Goal: Task Accomplishment & Management: Complete application form

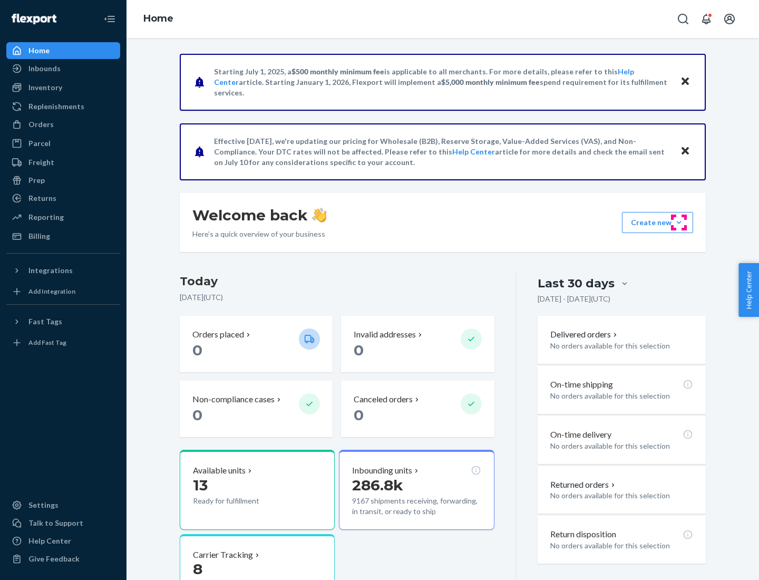
click at [679, 222] on button "Create new Create new inbound Create new order Create new product" at bounding box center [657, 222] width 71 height 21
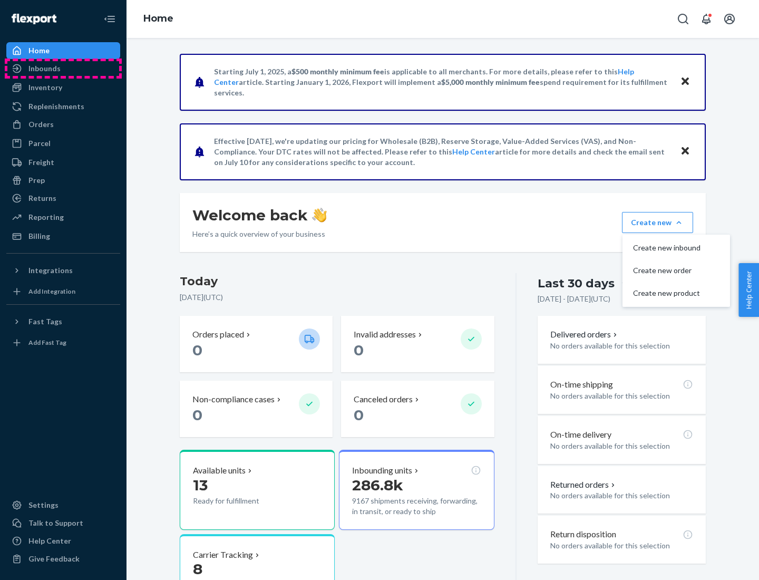
click at [63, 69] on div "Inbounds" at bounding box center [63, 68] width 112 height 15
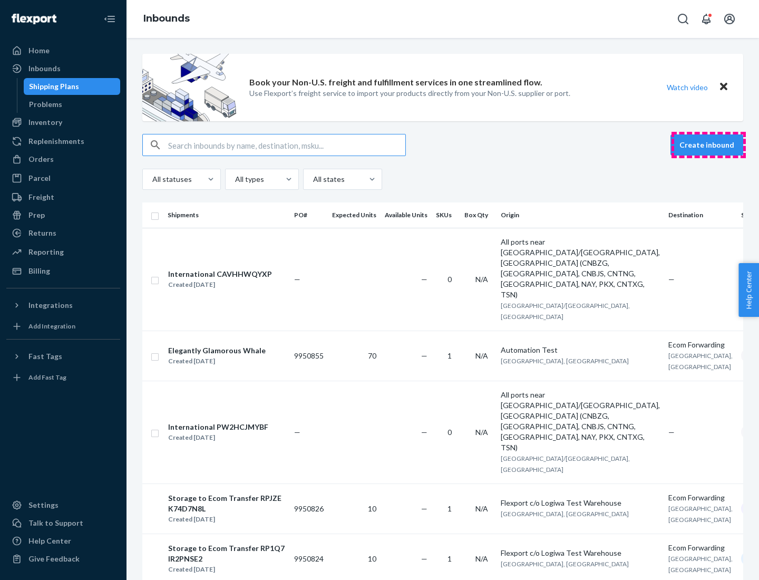
click at [708, 145] on button "Create inbound" at bounding box center [706, 144] width 73 height 21
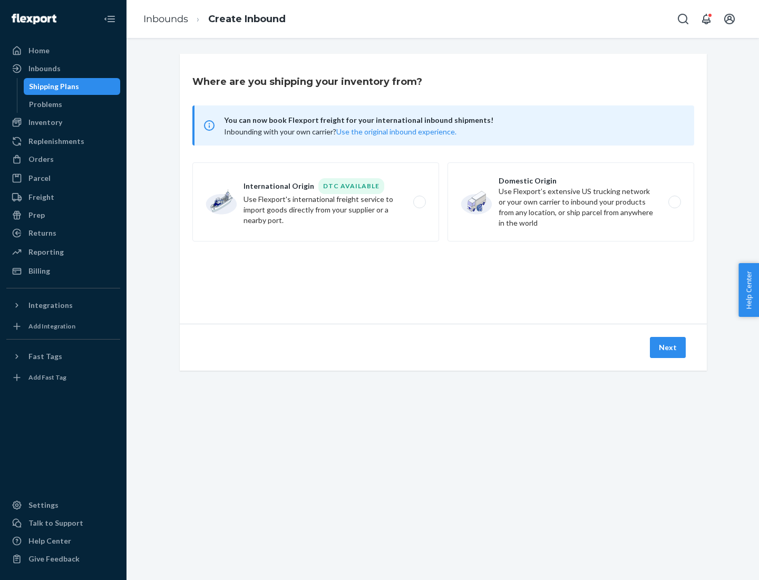
click at [571, 202] on label "Domestic Origin Use Flexport’s extensive US trucking network or your own carrie…" at bounding box center [570, 201] width 247 height 79
click at [674, 202] on input "Domestic Origin Use Flexport’s extensive US trucking network or your own carrie…" at bounding box center [677, 202] width 7 height 7
radio input "true"
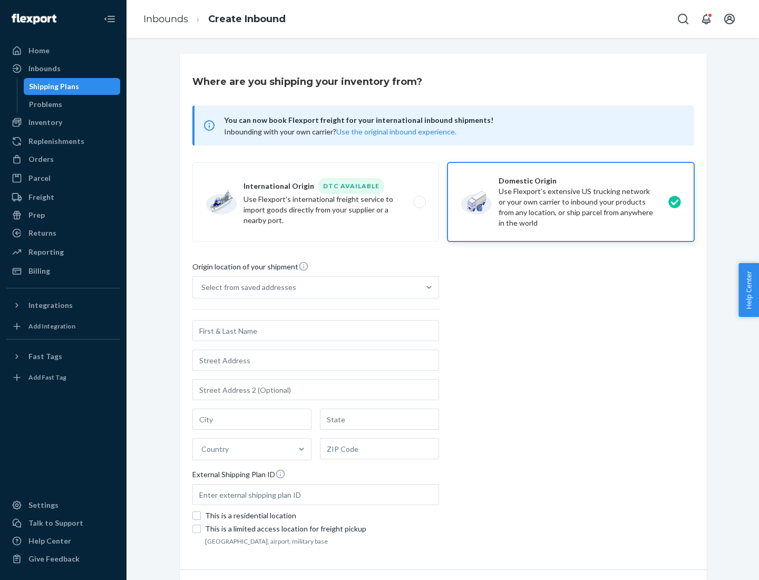
click at [246, 287] on div "Select from saved addresses" at bounding box center [248, 287] width 95 height 11
click at [202, 287] on input "Select from saved addresses" at bounding box center [201, 287] width 1 height 11
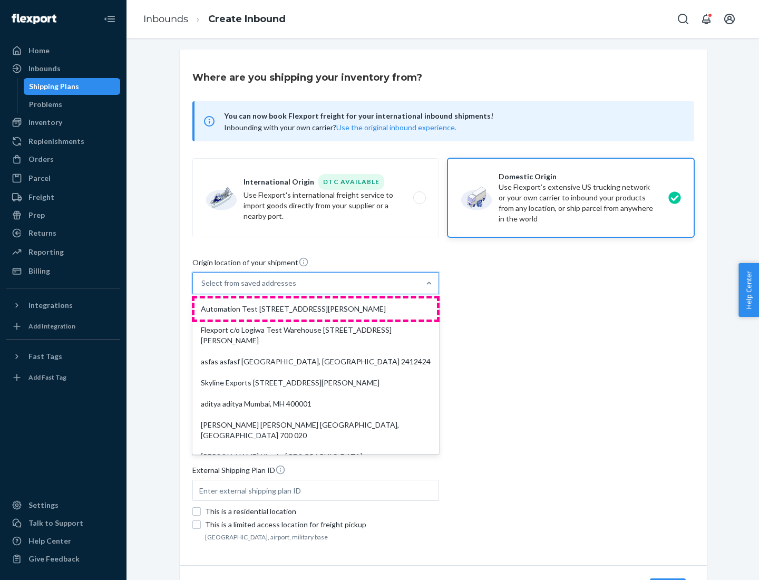
click at [316, 309] on div "Automation Test [STREET_ADDRESS][PERSON_NAME]" at bounding box center [315, 308] width 242 height 21
click at [202, 288] on input "option Automation Test [STREET_ADDRESS][PERSON_NAME]. 9 results available. Use …" at bounding box center [201, 283] width 1 height 11
type input "Automation Test"
type input "9th Floor"
type input "[GEOGRAPHIC_DATA]"
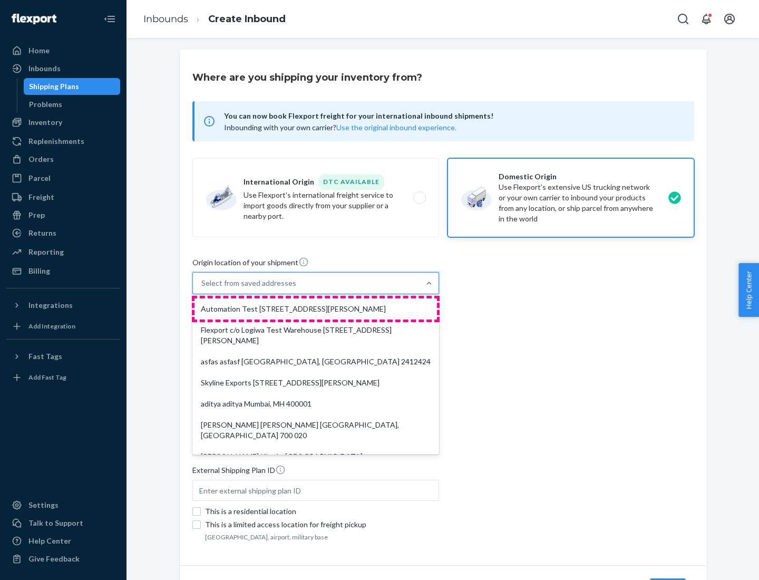
type input "CA"
type input "94104"
type input "[STREET_ADDRESS][PERSON_NAME]"
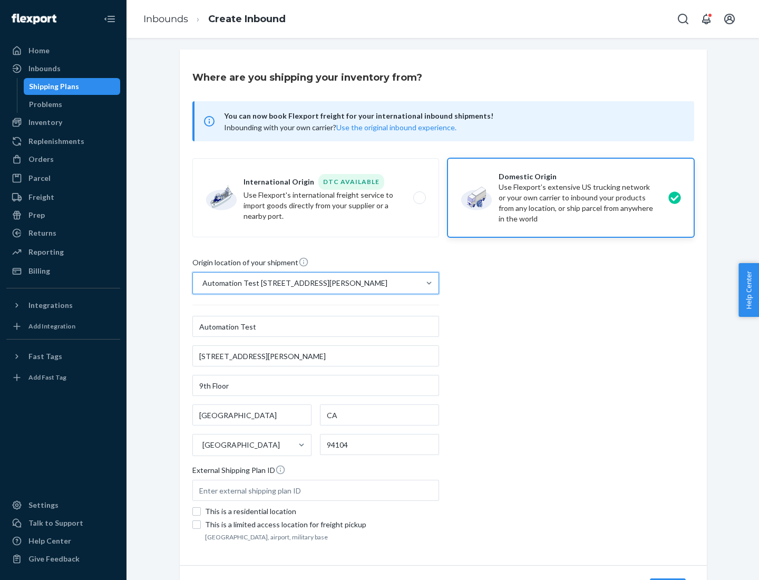
scroll to position [62, 0]
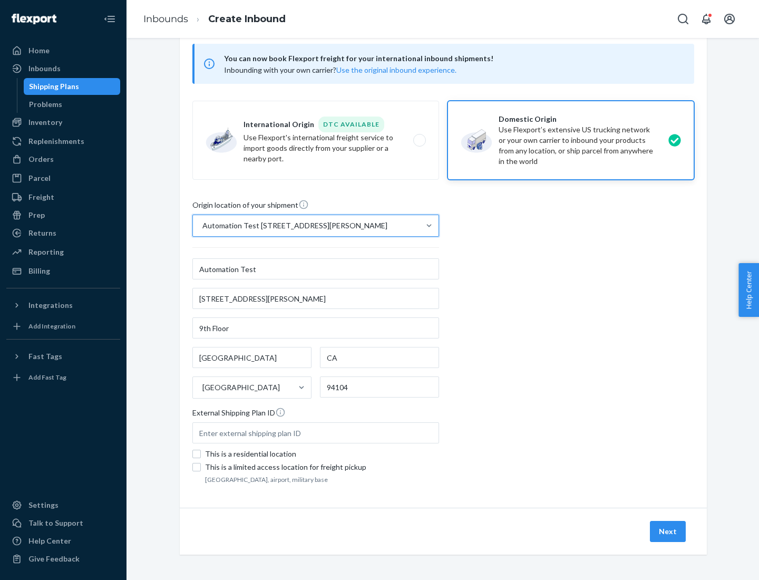
click at [668, 531] on button "Next" at bounding box center [668, 531] width 36 height 21
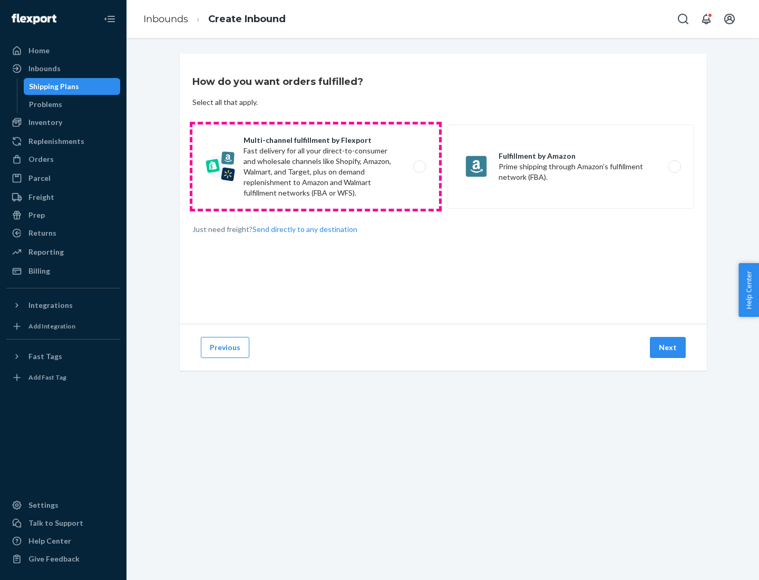
click at [316, 167] on label "Multi-channel fulfillment by Flexport Fast delivery for all your direct-to-cons…" at bounding box center [315, 166] width 247 height 84
click at [419, 167] on input "Multi-channel fulfillment by Flexport Fast delivery for all your direct-to-cons…" at bounding box center [422, 166] width 7 height 7
radio input "true"
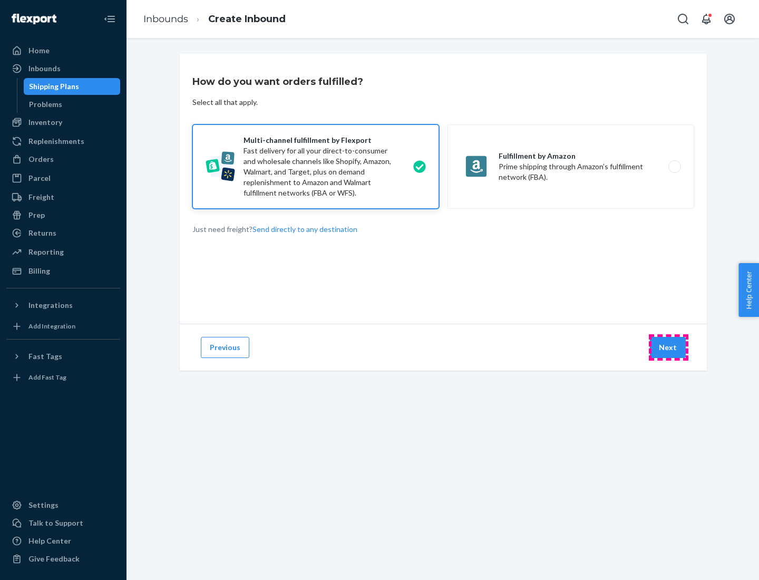
click at [668, 347] on button "Next" at bounding box center [668, 347] width 36 height 21
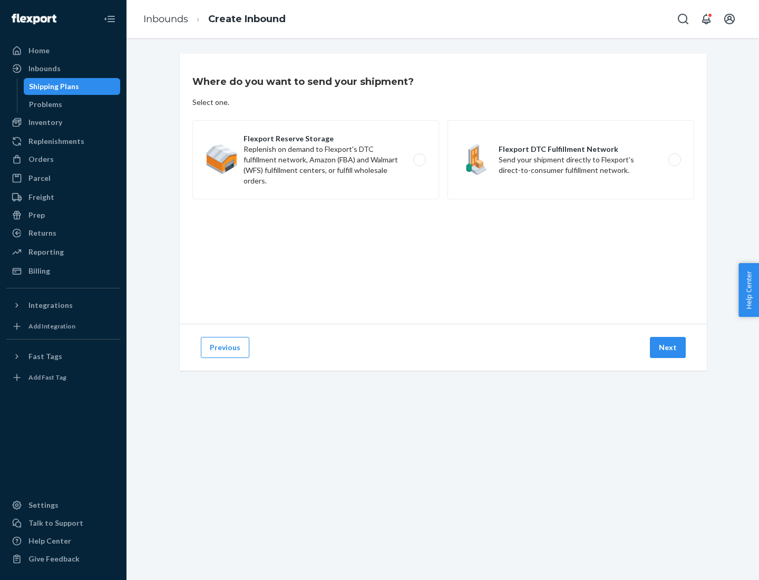
click at [571, 160] on label "Flexport DTC Fulfillment Network Send your shipment directly to Flexport's dire…" at bounding box center [570, 159] width 247 height 79
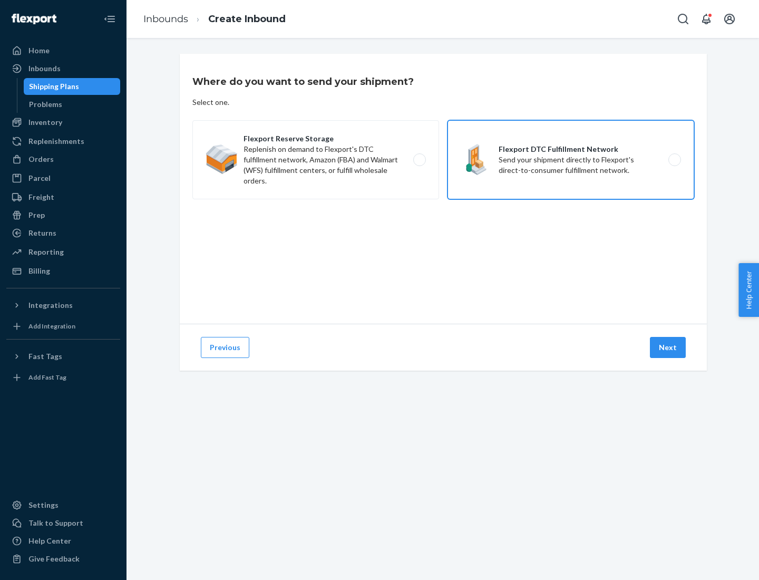
click at [674, 160] on input "Flexport DTC Fulfillment Network Send your shipment directly to Flexport's dire…" at bounding box center [677, 160] width 7 height 7
radio input "true"
click at [668, 347] on button "Next" at bounding box center [668, 347] width 36 height 21
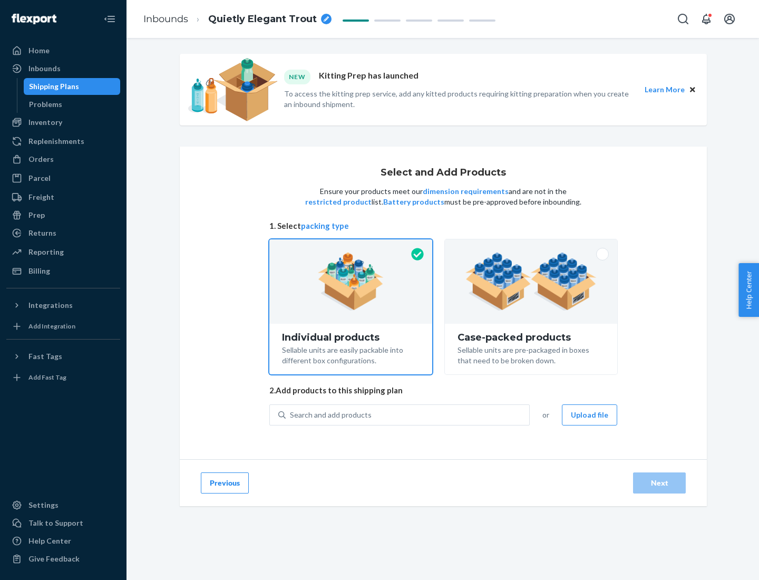
click at [531, 281] on img at bounding box center [530, 281] width 131 height 58
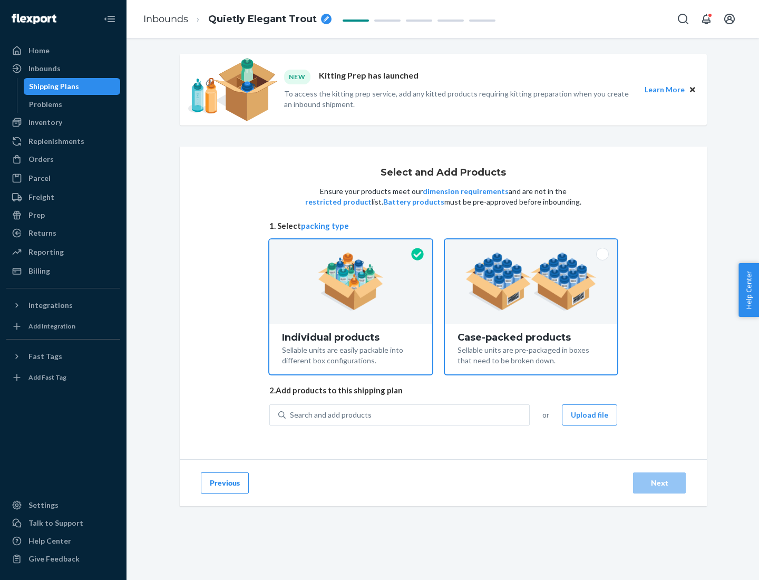
click at [531, 246] on input "Case-packed products Sellable units are pre-packaged in boxes that need to be b…" at bounding box center [531, 242] width 7 height 7
radio input "true"
radio input "false"
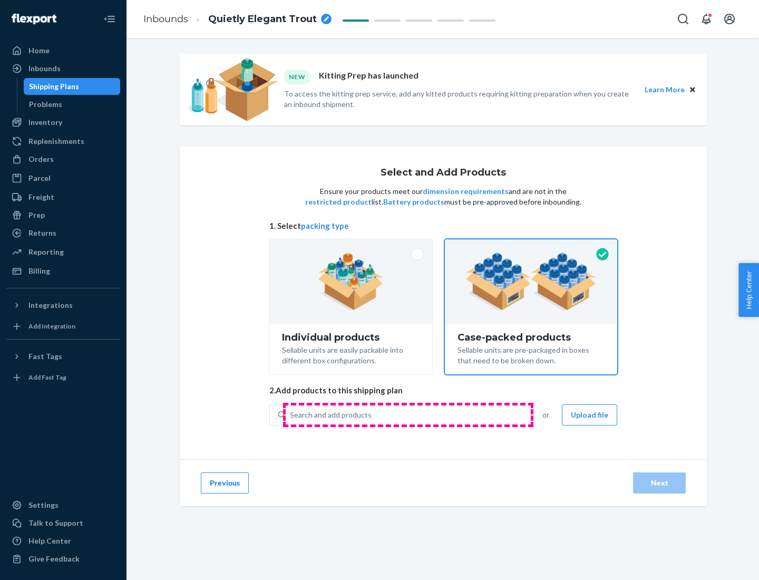
click at [408, 414] on div "Search and add products" at bounding box center [408, 414] width 244 height 19
click at [291, 414] on input "Search and add products" at bounding box center [290, 415] width 1 height 11
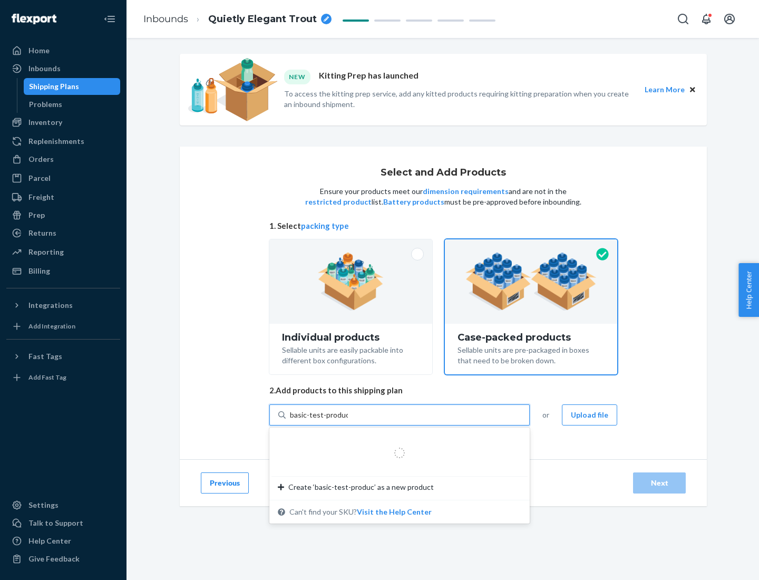
type input "basic-test-product-1"
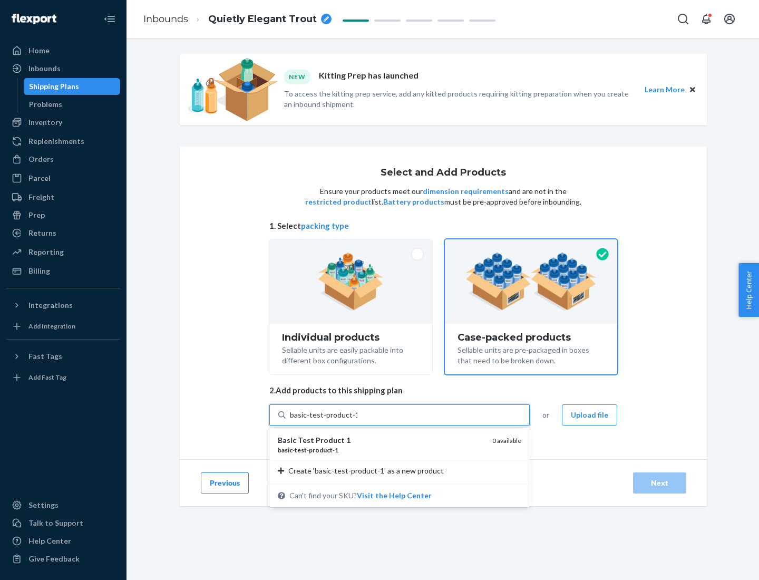
click at [381, 450] on div "basic - test - product - 1" at bounding box center [381, 449] width 206 height 9
click at [357, 420] on input "basic-test-product-1" at bounding box center [323, 415] width 67 height 11
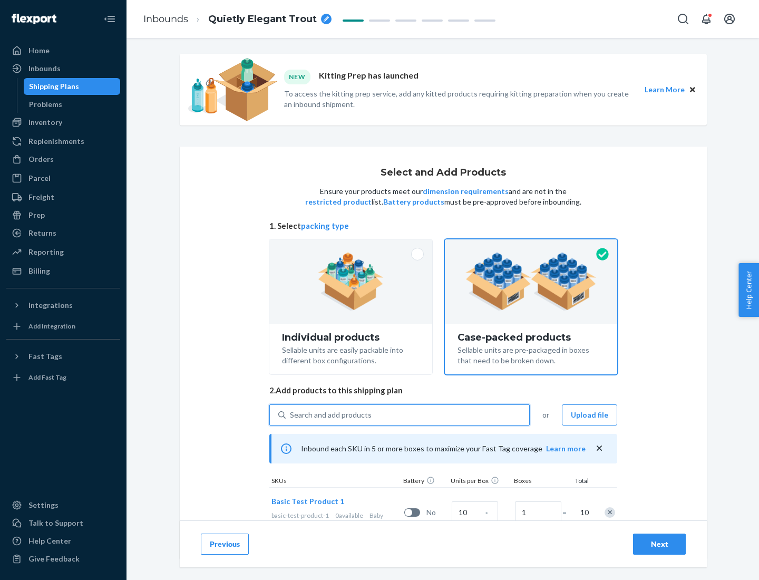
scroll to position [38, 0]
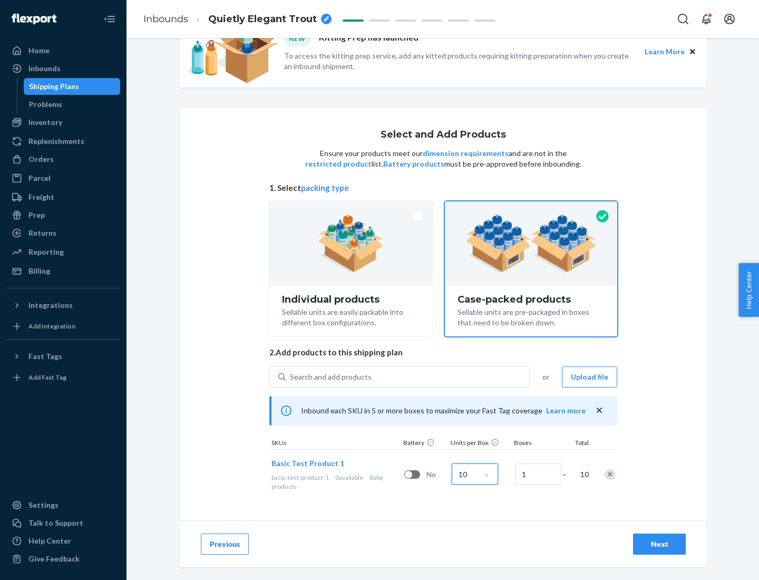
type input "10"
type input "7"
click at [659, 544] on div "Next" at bounding box center [659, 544] width 35 height 11
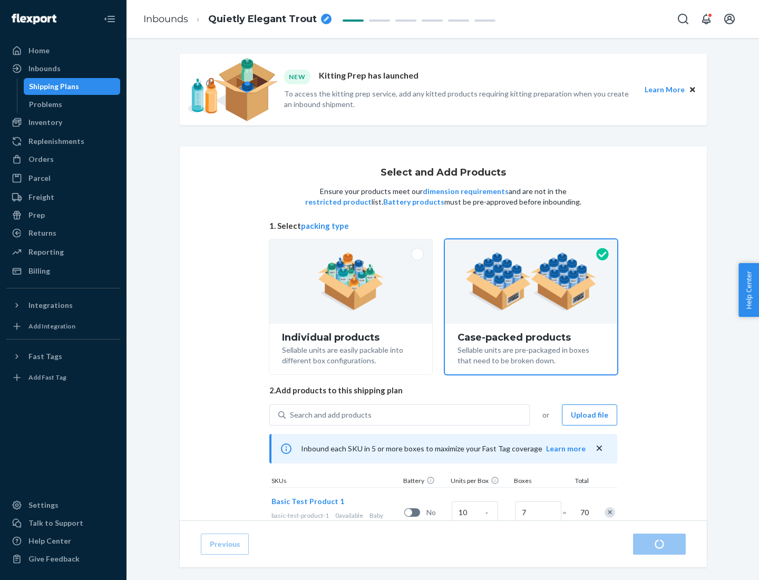
radio input "true"
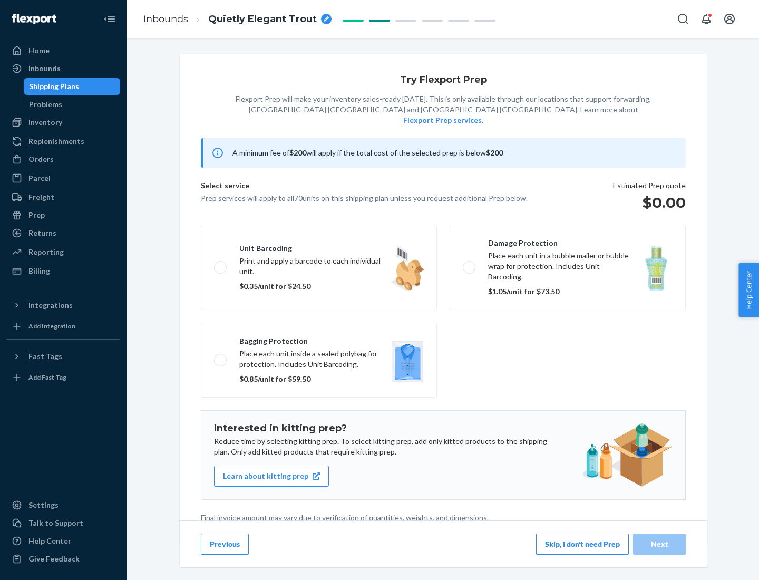
scroll to position [3, 0]
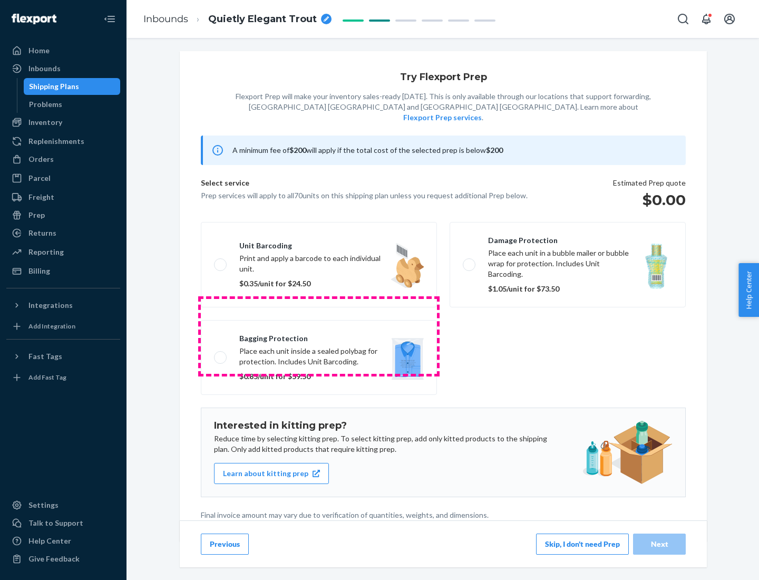
click at [319, 336] on label "Bagging protection Place each unit inside a sealed polybag for protection. Incl…" at bounding box center [319, 357] width 236 height 75
click at [221, 354] on input "Bagging protection Place each unit inside a sealed polybag for protection. Incl…" at bounding box center [217, 357] width 7 height 7
checkbox input "true"
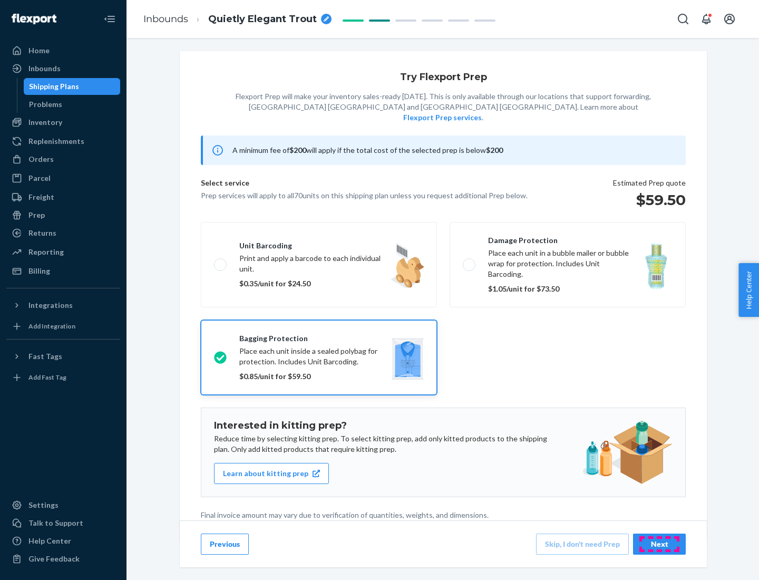
click at [659, 543] on div "Next" at bounding box center [659, 544] width 35 height 11
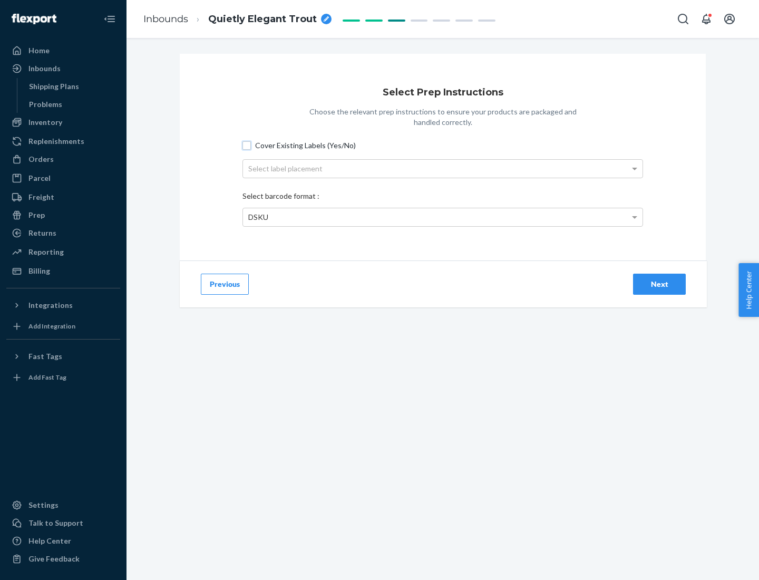
click at [247, 145] on input "Cover Existing Labels (Yes/No)" at bounding box center [246, 145] width 8 height 8
checkbox input "true"
click at [443, 168] on div "Select label placement" at bounding box center [443, 169] width 400 height 18
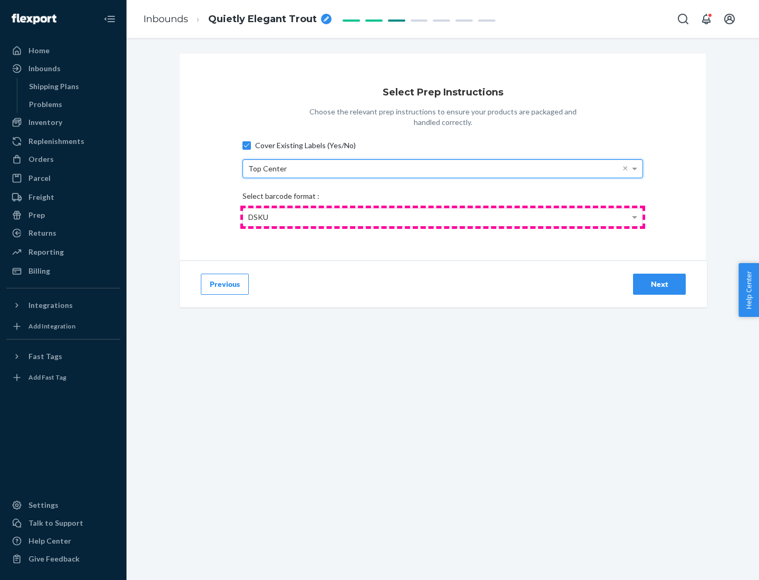
click at [443, 217] on div "DSKU" at bounding box center [443, 217] width 400 height 18
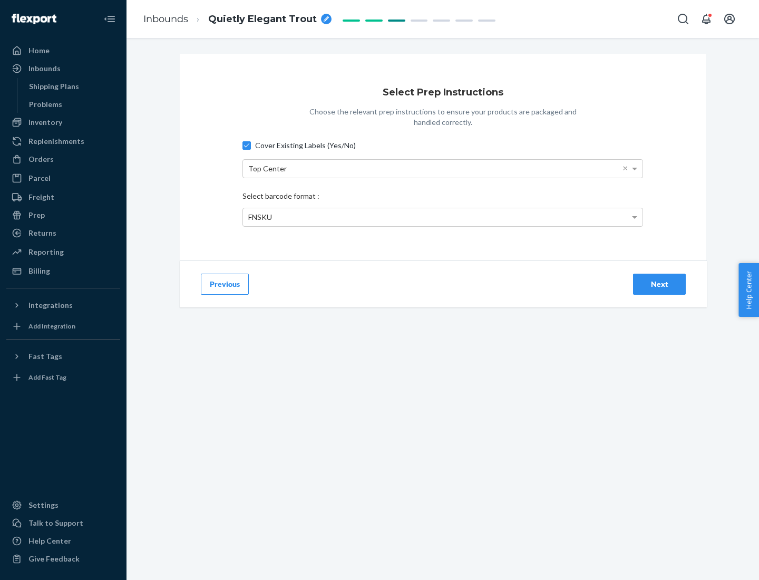
click at [659, 284] on div "Next" at bounding box center [659, 284] width 35 height 11
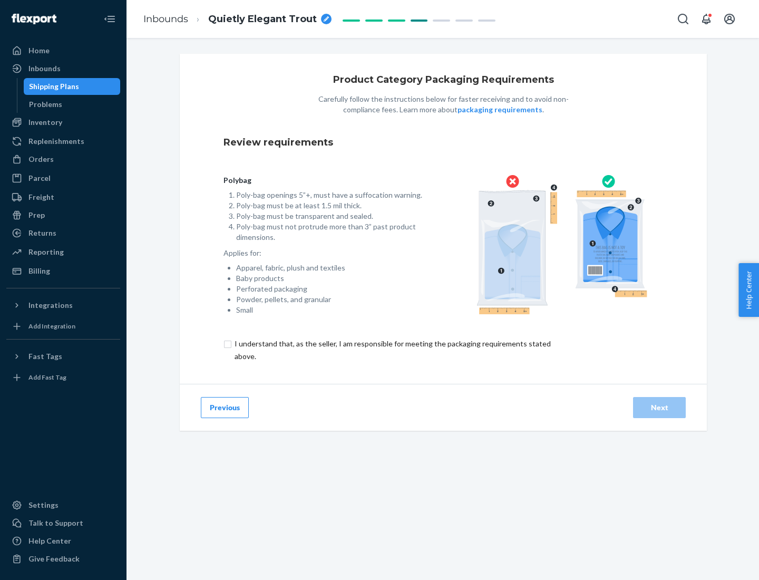
click at [392, 349] on input "checkbox" at bounding box center [398, 349] width 351 height 25
checkbox input "true"
click at [659, 407] on div "Next" at bounding box center [659, 407] width 35 height 11
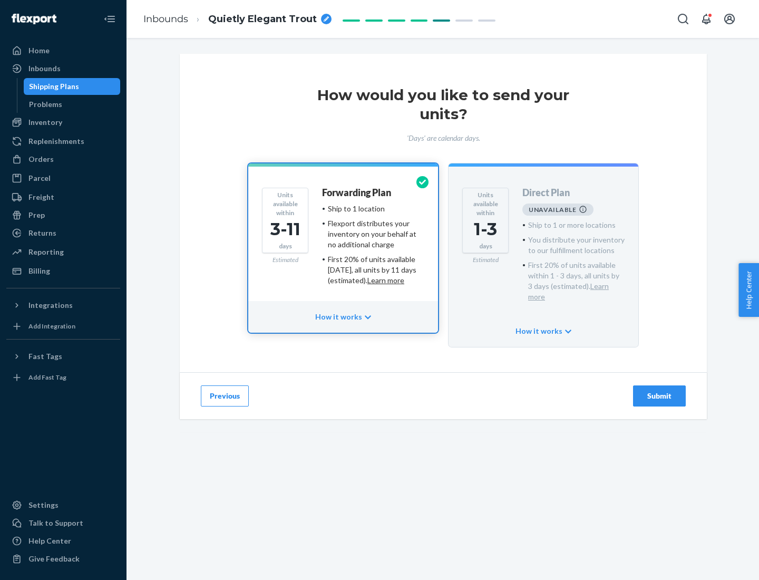
click at [357, 192] on h4 "Forwarding Plan" at bounding box center [356, 193] width 69 height 11
click at [659, 391] on div "Submit" at bounding box center [659, 396] width 35 height 11
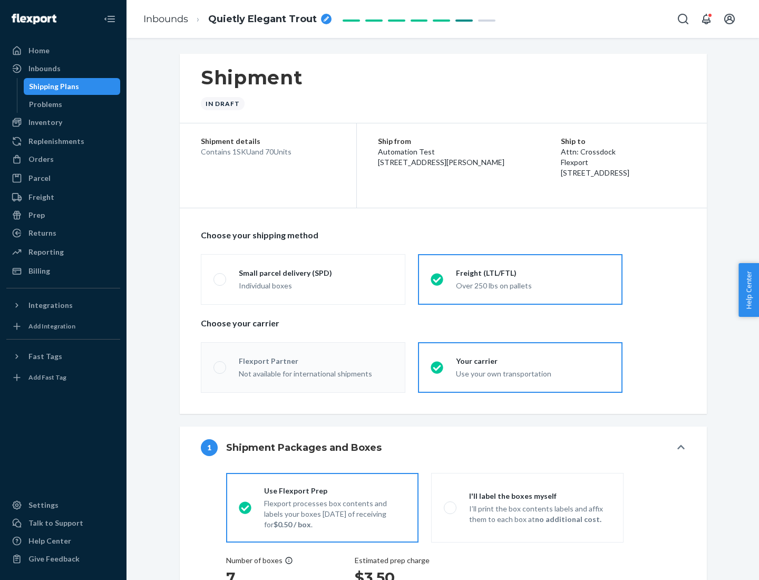
radio input "true"
radio input "false"
radio input "true"
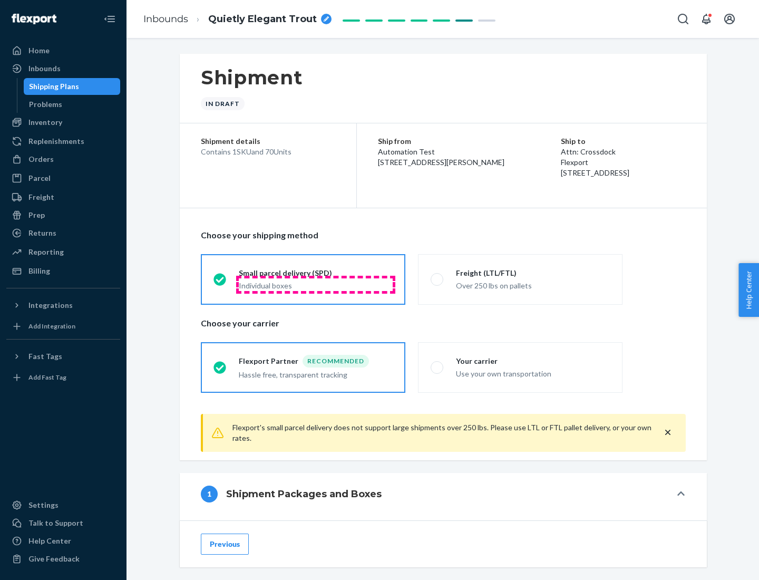
click at [316, 284] on div "Individual boxes" at bounding box center [316, 285] width 154 height 11
click at [220, 283] on input "Small parcel delivery (SPD) Individual boxes" at bounding box center [216, 279] width 7 height 7
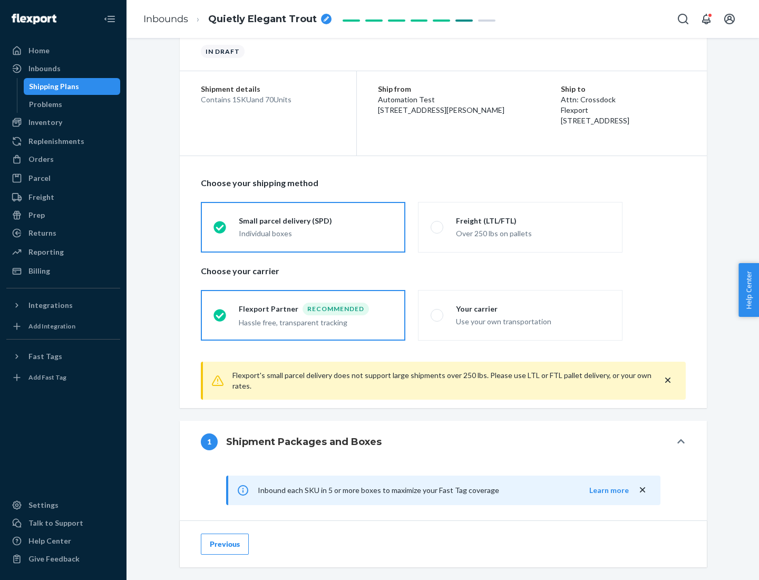
click at [533, 308] on div "Your carrier" at bounding box center [533, 309] width 154 height 11
click at [437, 311] on input "Your carrier Use your own transportation" at bounding box center [434, 314] width 7 height 7
radio input "true"
radio input "false"
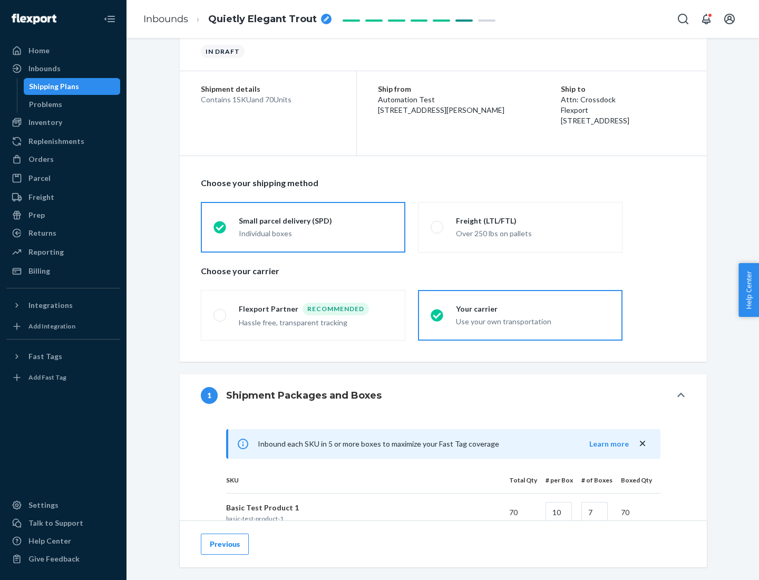
scroll to position [256, 0]
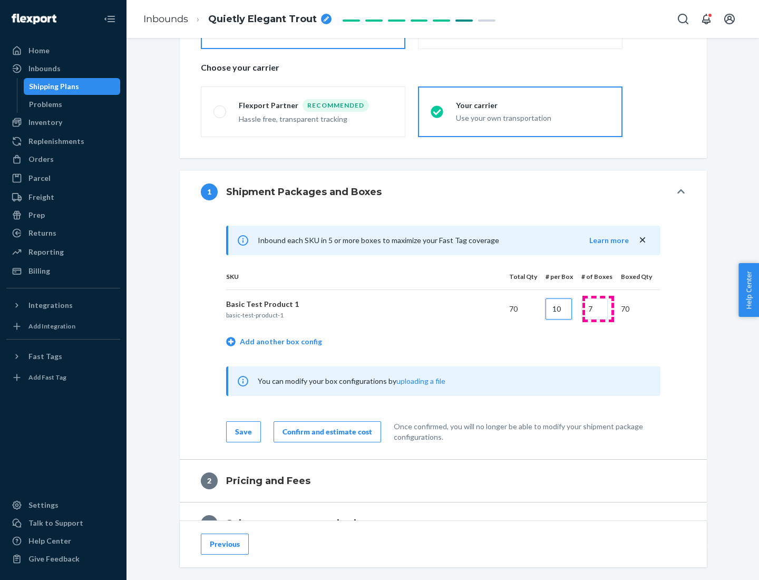
type input "10"
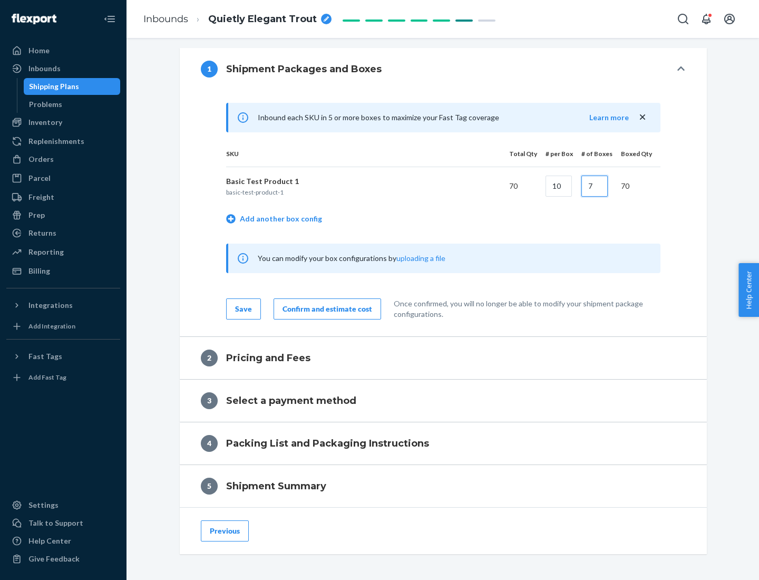
type input "7"
click at [325, 308] on div "Confirm and estimate cost" at bounding box center [328, 309] width 90 height 11
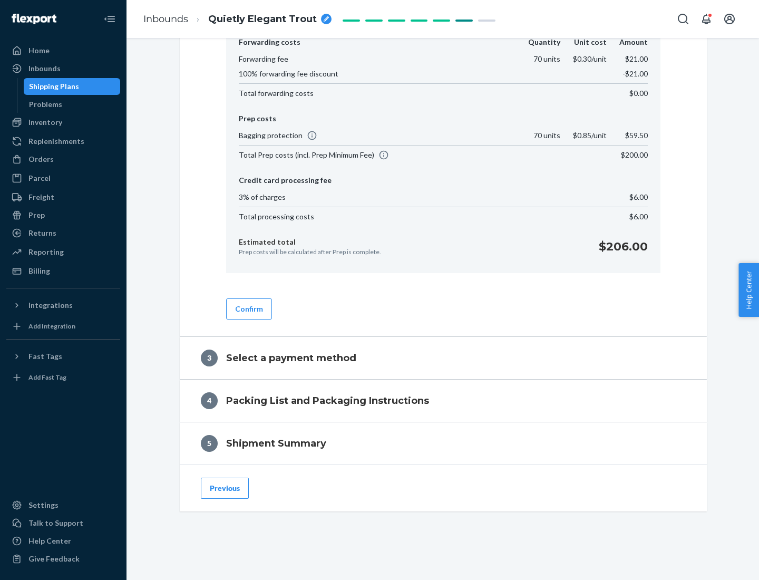
click at [248, 308] on button "Confirm" at bounding box center [249, 308] width 46 height 21
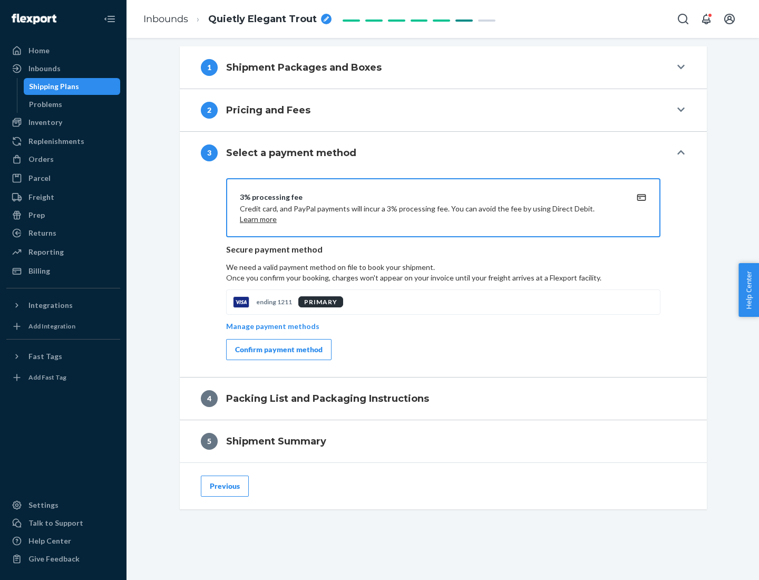
scroll to position [380, 0]
click at [278, 349] on div "Confirm payment method" at bounding box center [278, 349] width 87 height 11
